Goal: Task Accomplishment & Management: Manage account settings

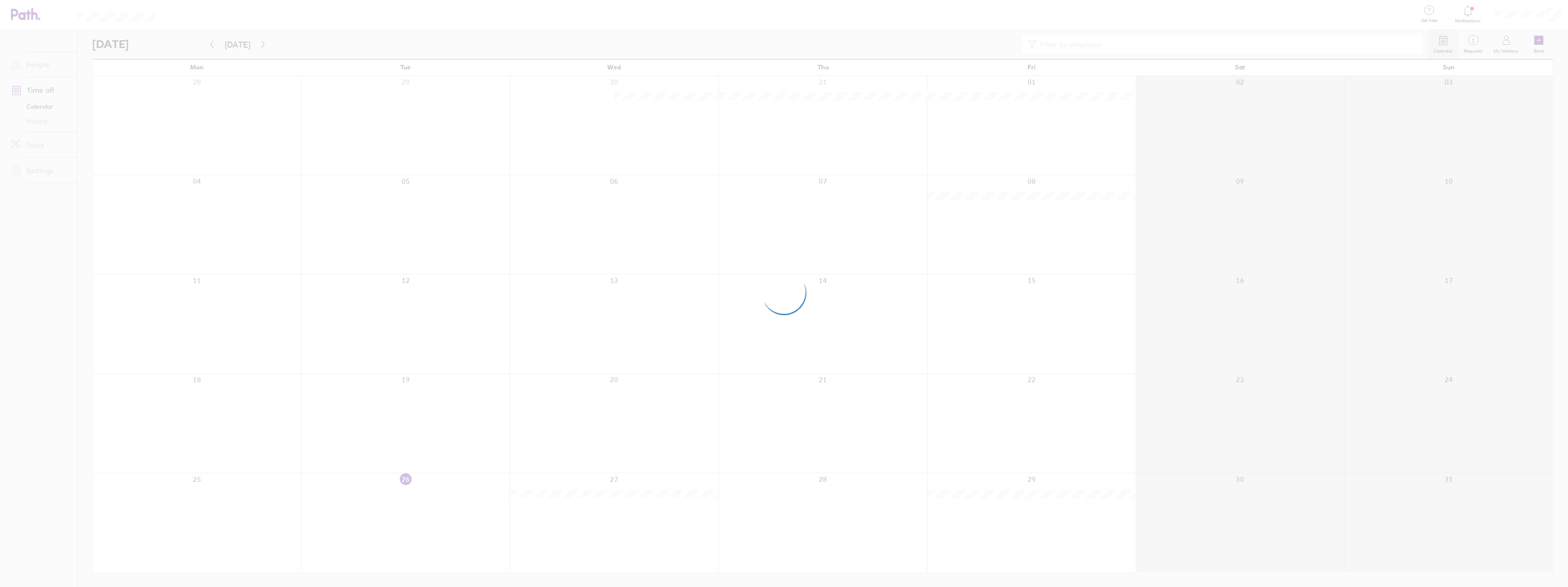
click at [1472, 47] on div at bounding box center [784, 294] width 1568 height 587
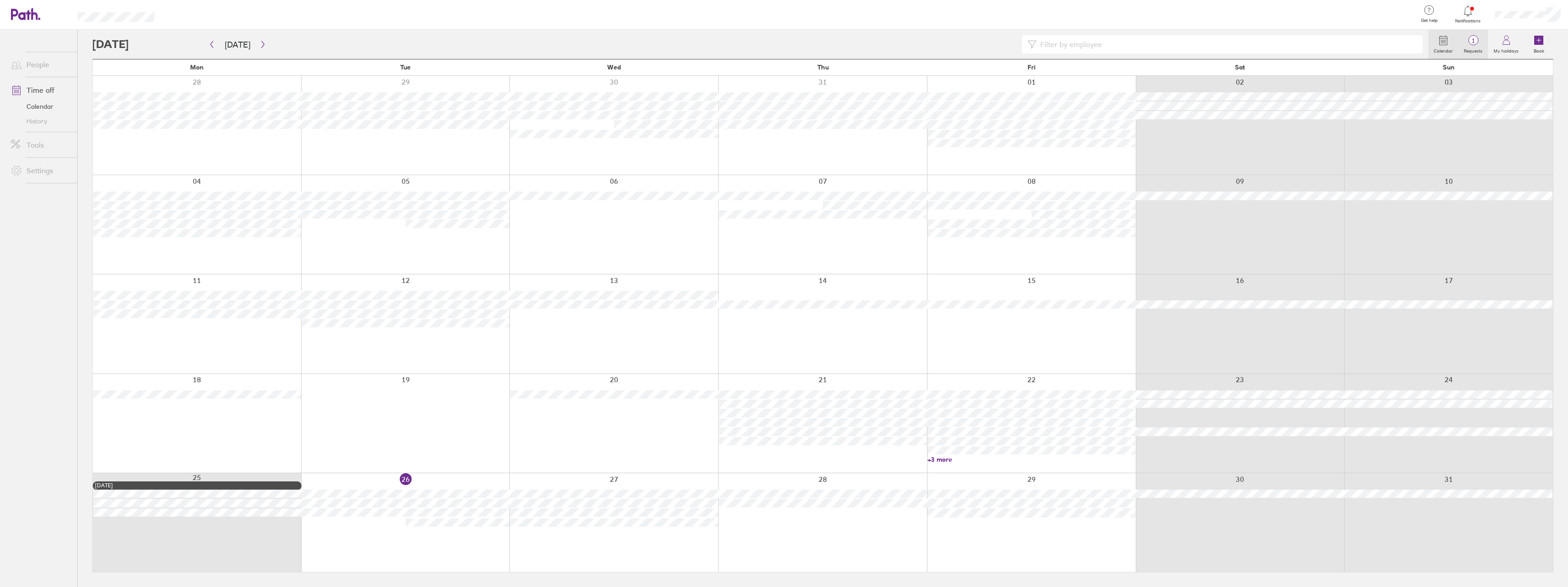
click at [1470, 52] on label "Requests" at bounding box center [1473, 50] width 30 height 9
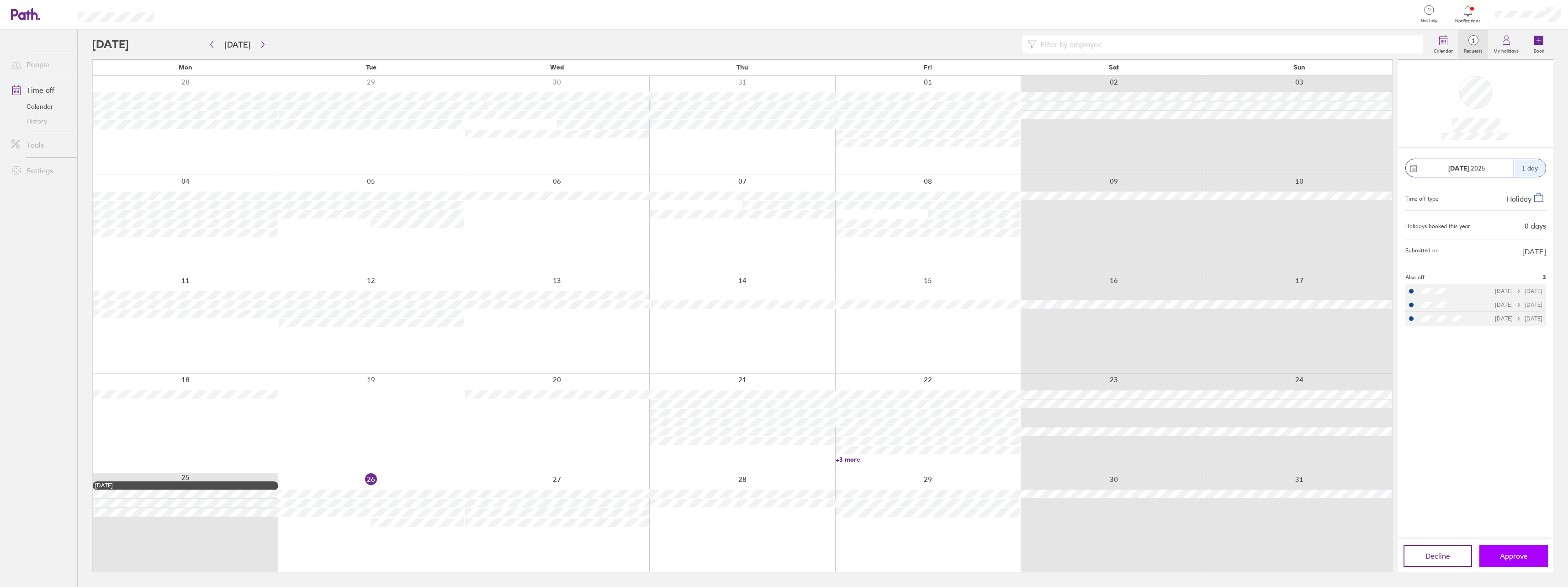
click at [1510, 547] on button "Approve" at bounding box center [1513, 556] width 69 height 22
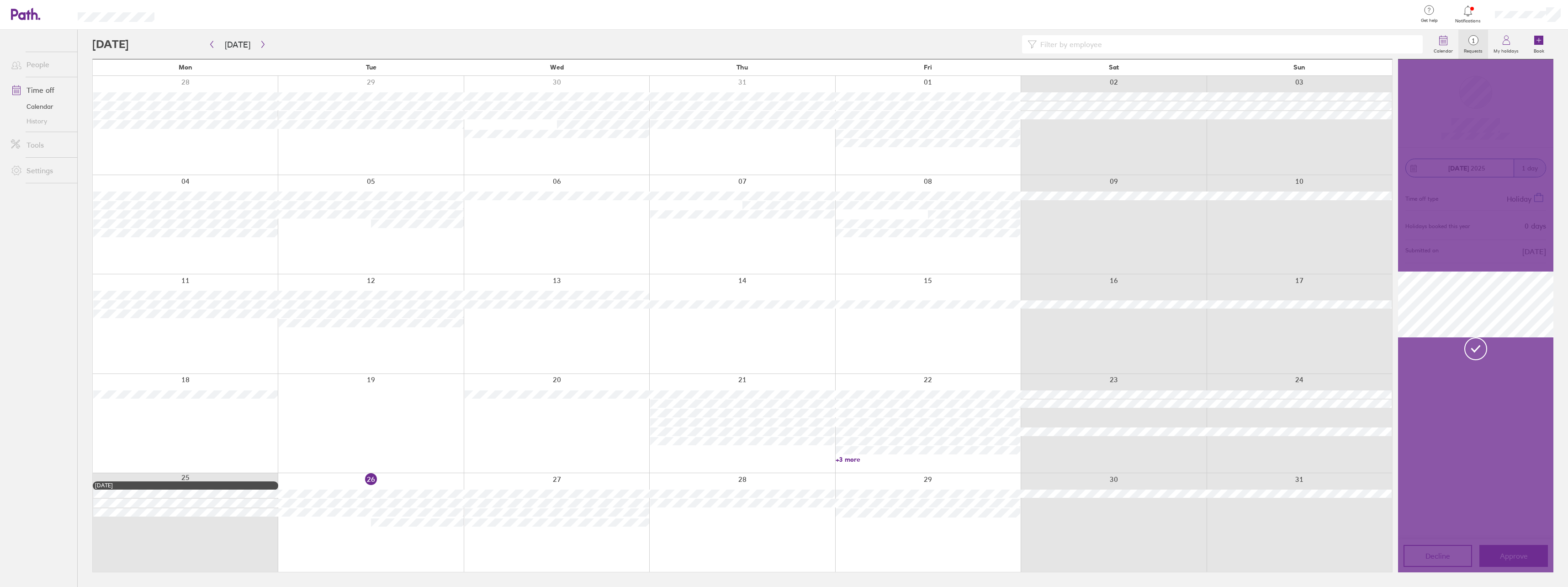
click at [1505, 409] on div at bounding box center [1475, 316] width 155 height 513
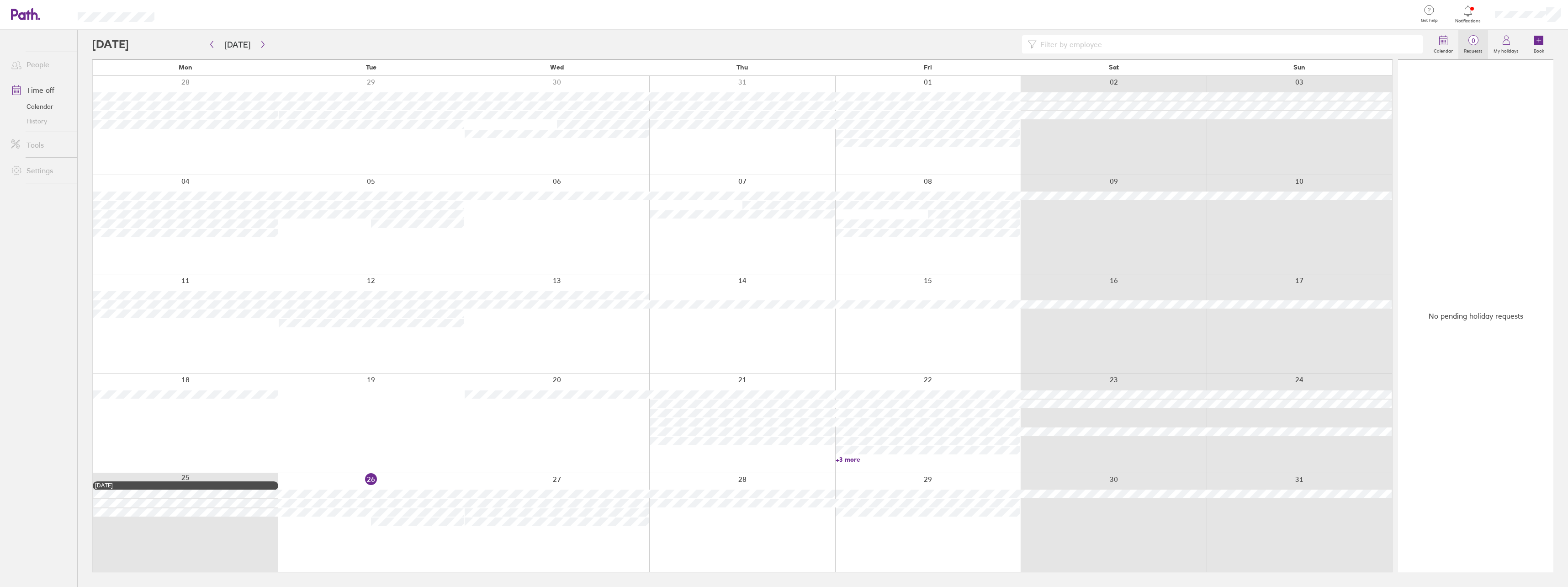
click at [1469, 42] on span "0" at bounding box center [1473, 41] width 30 height 7
